Goal: Task Accomplishment & Management: Use online tool/utility

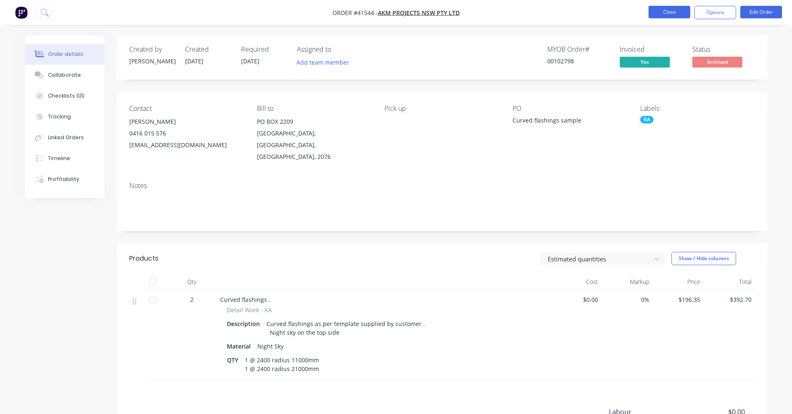
click at [664, 13] on button "Close" at bounding box center [670, 12] width 42 height 13
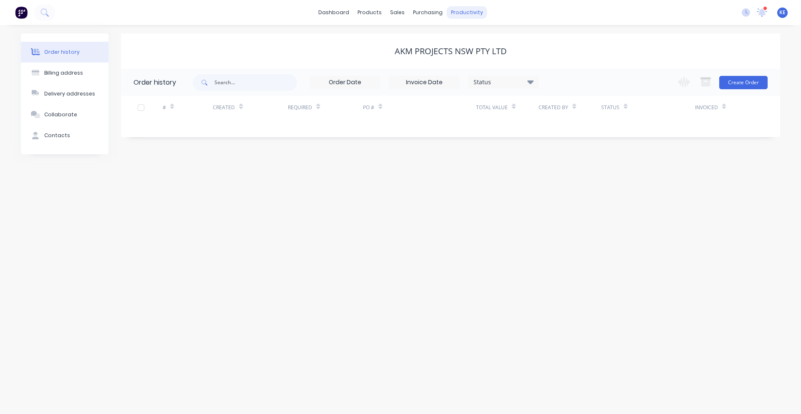
click at [449, 10] on div "productivity" at bounding box center [467, 12] width 40 height 13
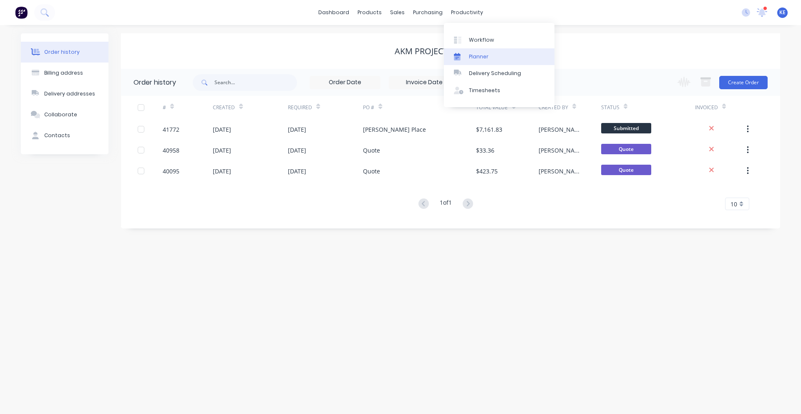
click at [462, 56] on div at bounding box center [460, 57] width 13 height 8
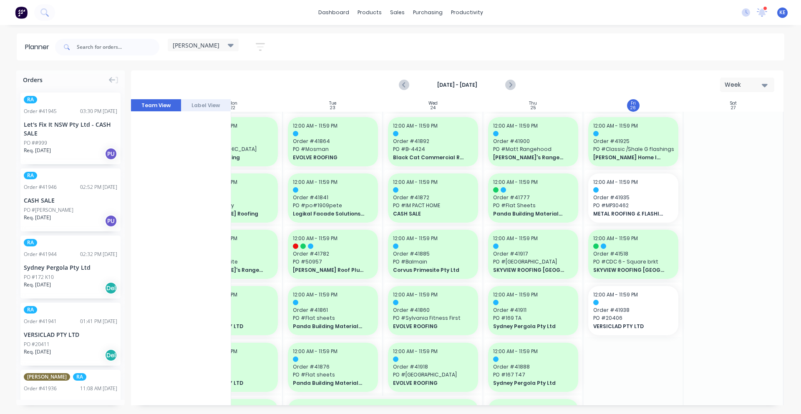
scroll to position [228, 152]
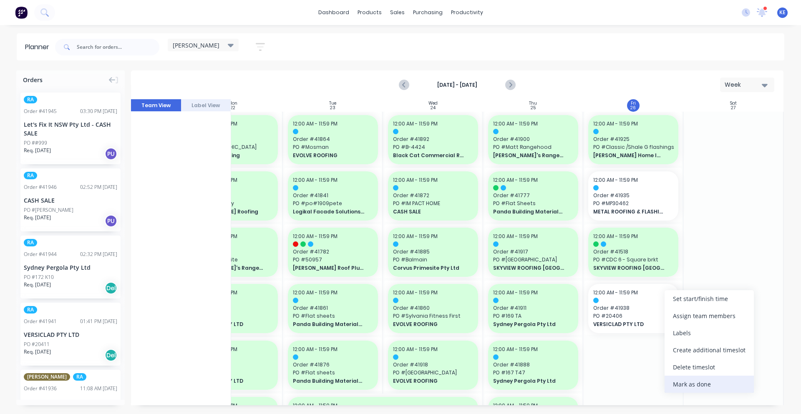
click at [705, 385] on div "Mark as done" at bounding box center [708, 384] width 89 height 17
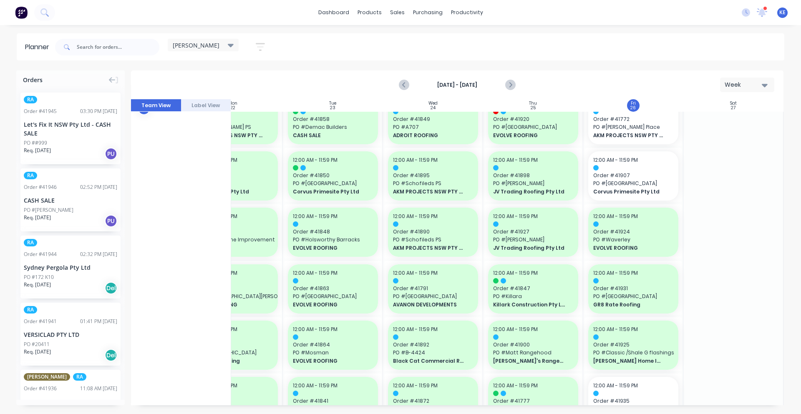
scroll to position [0, 152]
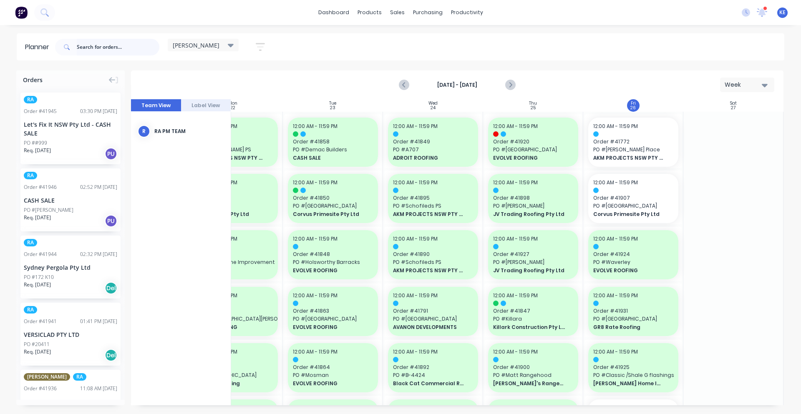
click at [101, 50] on input "text" at bounding box center [118, 47] width 83 height 17
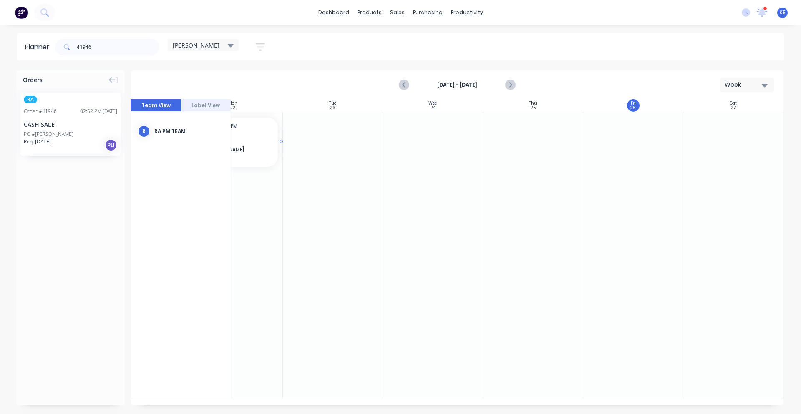
scroll to position [0, 146]
drag, startPoint x: 52, startPoint y: 143, endPoint x: 598, endPoint y: 145, distance: 546.0
click at [510, 87] on icon "Next page" at bounding box center [510, 85] width 10 height 10
drag, startPoint x: 123, startPoint y: 54, endPoint x: -134, endPoint y: 87, distance: 259.0
click at [0, 87] on html "dashboard products sales purchasing productivity dashboard products Product Cat…" at bounding box center [400, 207] width 801 height 414
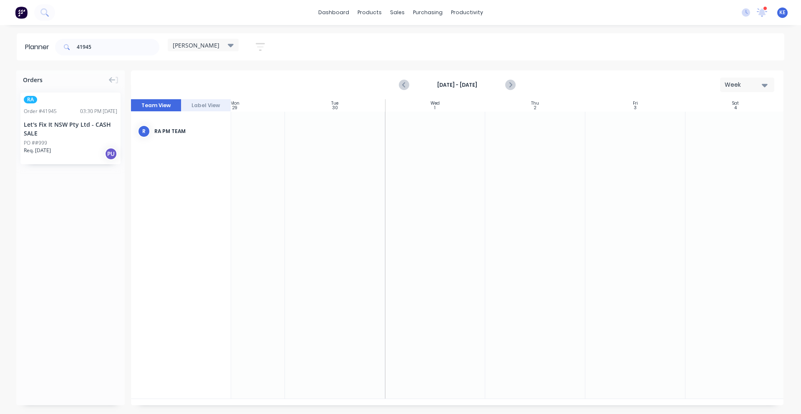
scroll to position [0, 144]
drag, startPoint x: 47, startPoint y: 124, endPoint x: 269, endPoint y: 131, distance: 221.6
click at [121, 29] on div "dashboard products sales purchasing productivity dashboard products Product Cat…" at bounding box center [400, 207] width 801 height 414
click at [119, 39] on input "41945" at bounding box center [118, 47] width 83 height 17
drag, startPoint x: 70, startPoint y: 132, endPoint x: 251, endPoint y: 130, distance: 180.6
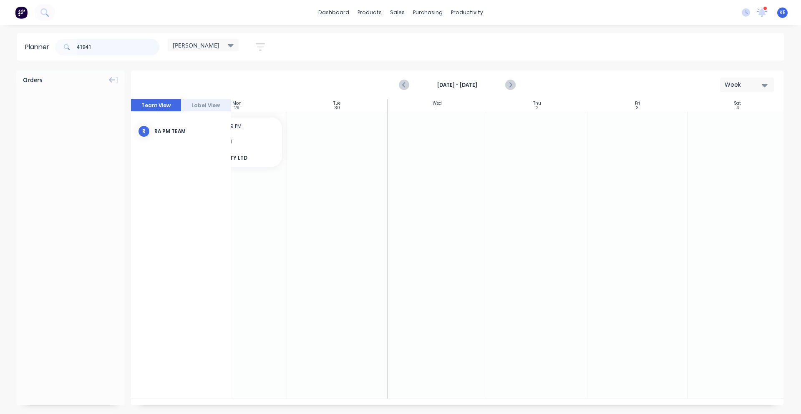
click at [125, 48] on input "41941" at bounding box center [118, 47] width 83 height 17
type input "41944"
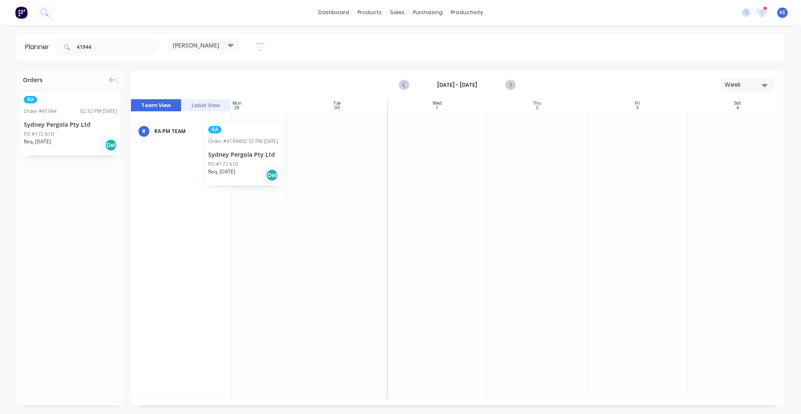
scroll to position [0, 142]
drag, startPoint x: 81, startPoint y: 122, endPoint x: 349, endPoint y: 116, distance: 268.3
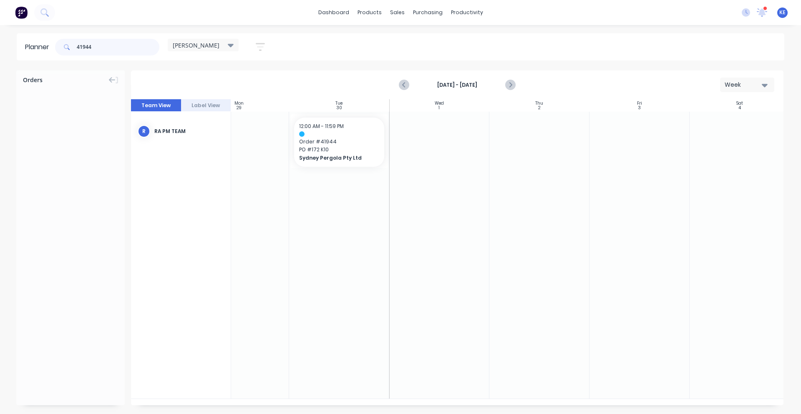
drag, startPoint x: 133, startPoint y: 51, endPoint x: -619, endPoint y: 51, distance: 752.5
click at [0, 51] on html "dashboard products sales purchasing productivity dashboard products Product Cat…" at bounding box center [400, 207] width 801 height 414
